Goal: Find specific page/section: Find specific page/section

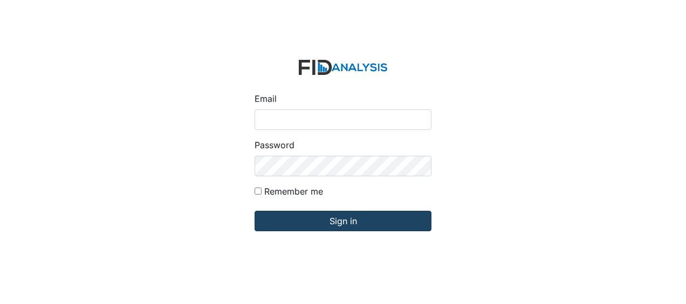
type input "[EMAIL_ADDRESS][DOMAIN_NAME]"
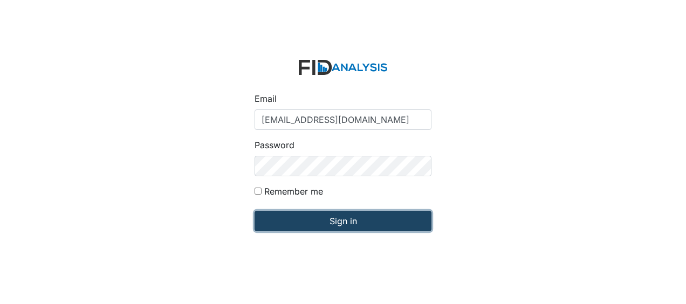
click at [312, 225] on input "Sign in" at bounding box center [342, 221] width 177 height 20
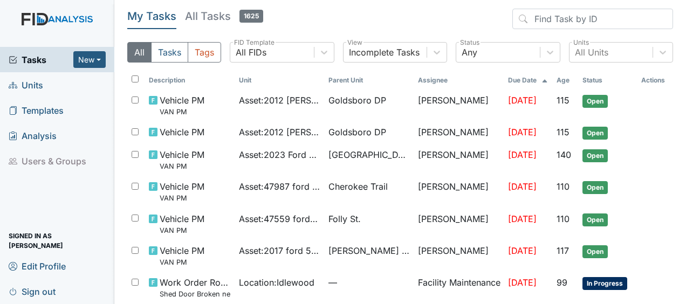
click at [38, 84] on span "Units" at bounding box center [26, 85] width 35 height 17
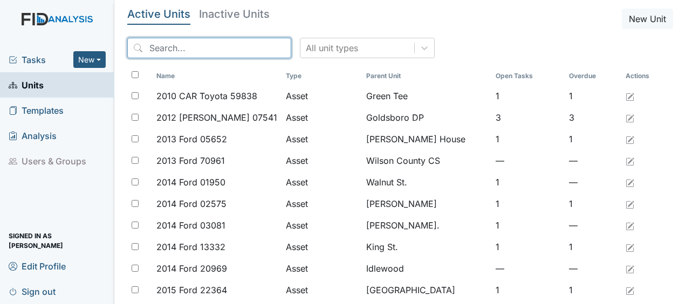
click at [194, 51] on input "search" at bounding box center [209, 48] width 164 height 20
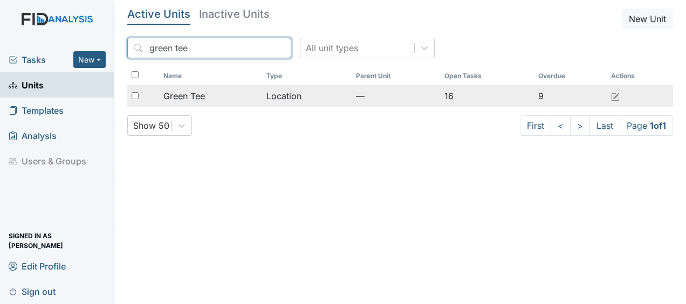
type input "green tee"
click at [276, 98] on td "Location" at bounding box center [306, 96] width 89 height 22
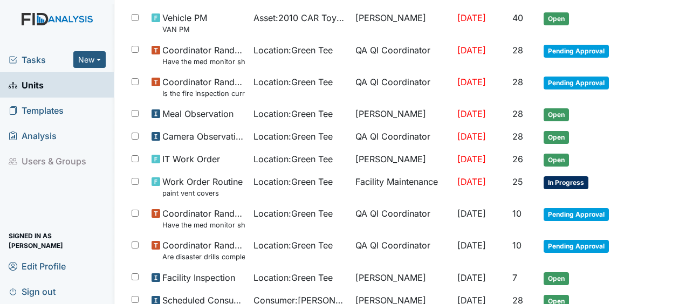
scroll to position [268, 0]
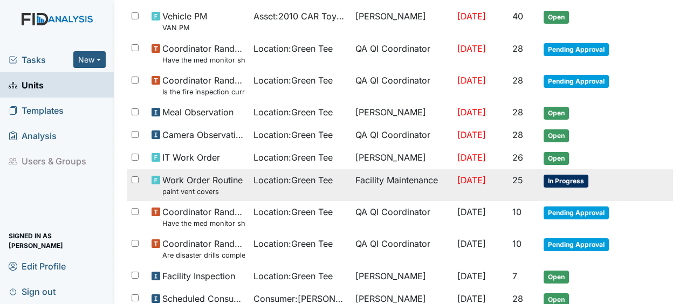
click at [334, 177] on td "Location : Green Tee" at bounding box center [300, 185] width 102 height 32
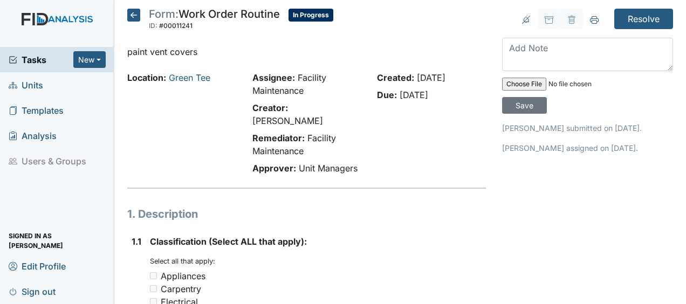
click at [132, 16] on icon at bounding box center [133, 15] width 13 height 13
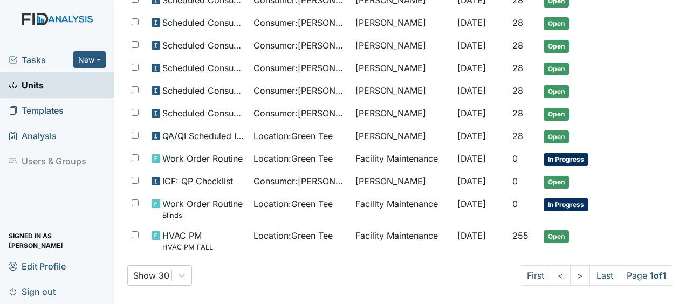
scroll to position [568, 0]
